Goal: Task Accomplishment & Management: Use online tool/utility

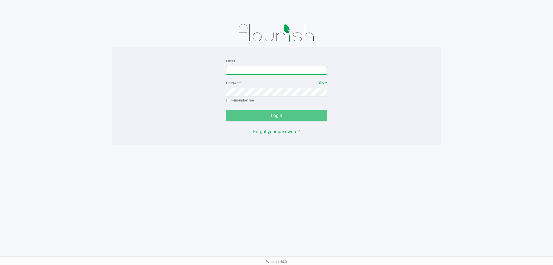
click at [277, 66] on input "Email" at bounding box center [276, 70] width 101 height 9
click at [273, 71] on input "Email" at bounding box center [276, 70] width 101 height 9
type input "[EMAIL_ADDRESS][DOMAIN_NAME]"
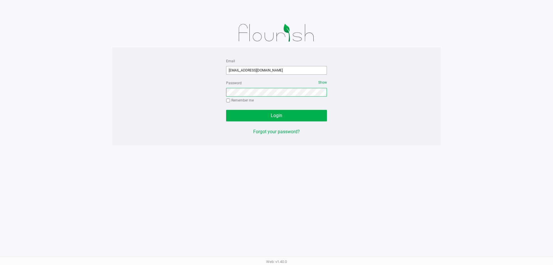
click at [226, 110] on button "Login" at bounding box center [276, 116] width 101 height 12
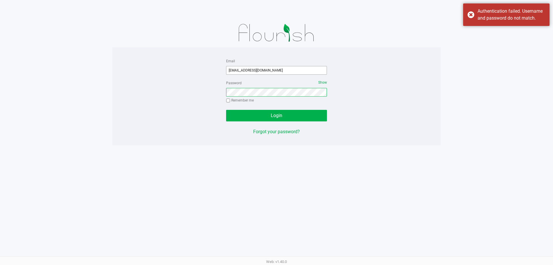
click at [226, 110] on button "Login" at bounding box center [276, 116] width 101 height 12
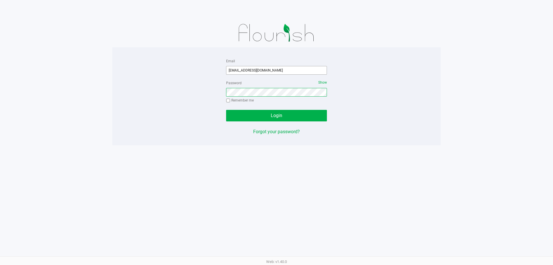
click at [226, 110] on button "Login" at bounding box center [276, 116] width 101 height 12
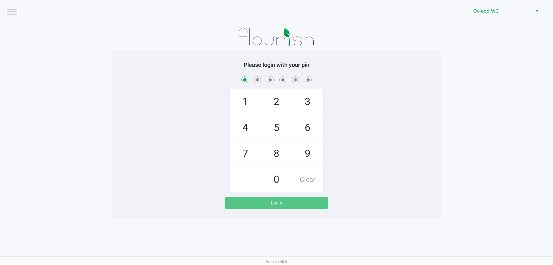
checkbox input "true"
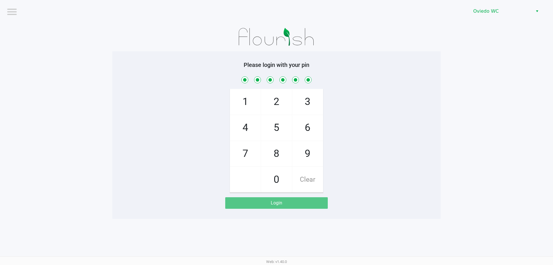
checkbox input "true"
